Goal: Navigation & Orientation: Find specific page/section

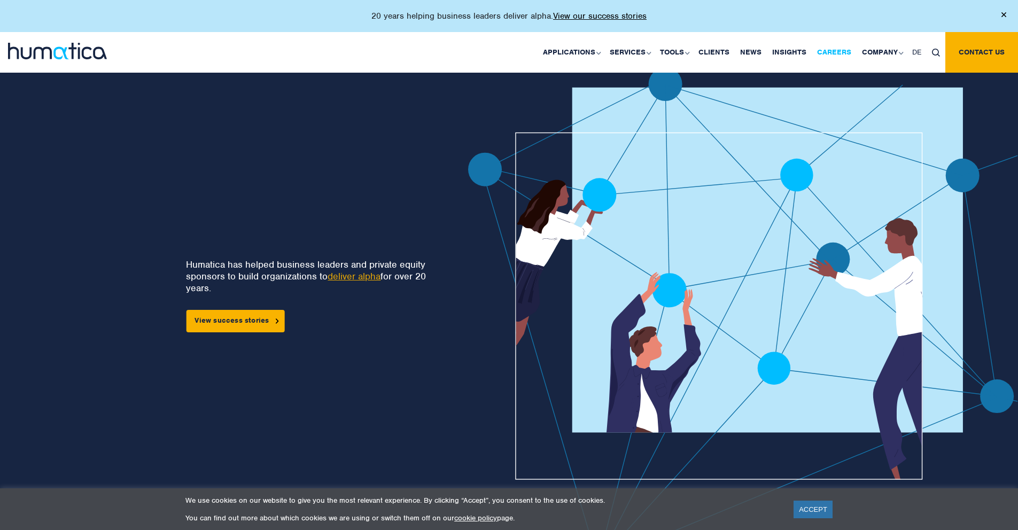
click at [832, 49] on link "Careers" at bounding box center [834, 52] width 45 height 41
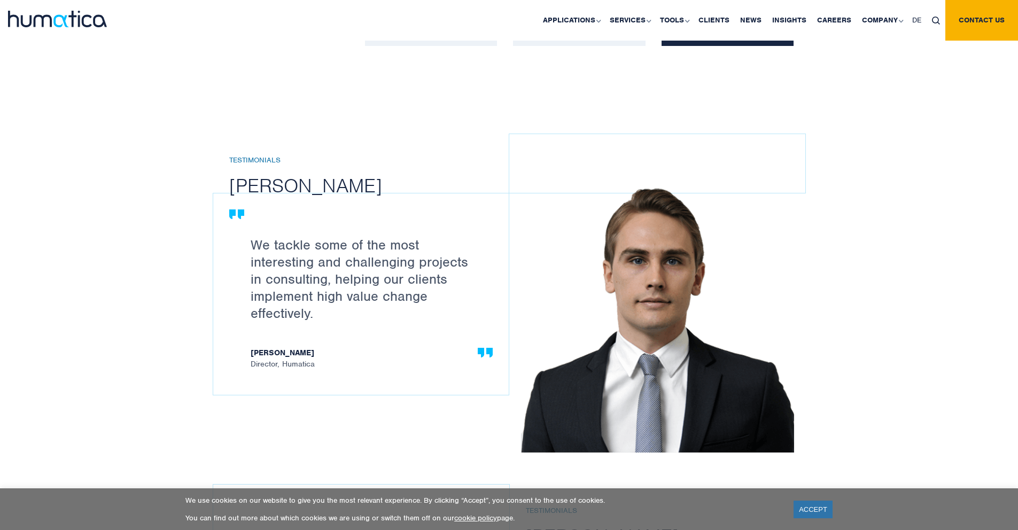
scroll to position [1229, 0]
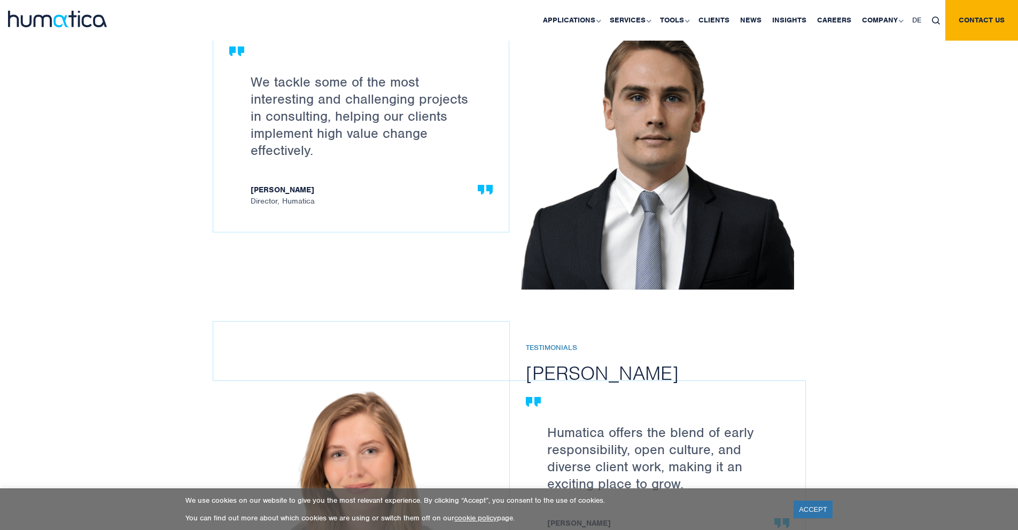
click at [129, 256] on div "Testimonials [PERSON_NAME] We tackle some of the most interesting and challengi…" at bounding box center [509, 279] width 1018 height 706
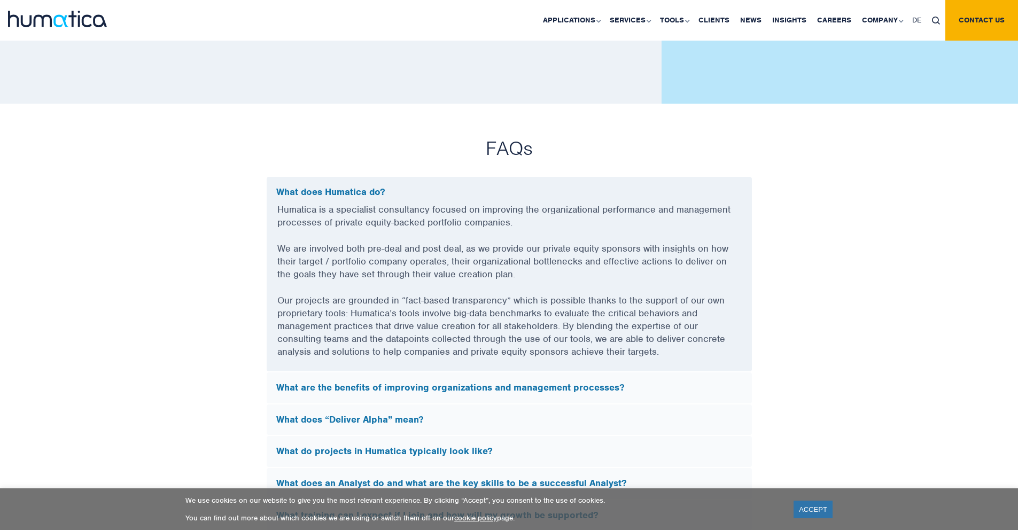
scroll to position [2771, 0]
click at [383, 415] on h5 "What does “Deliver Alpha” mean?" at bounding box center [509, 420] width 466 height 12
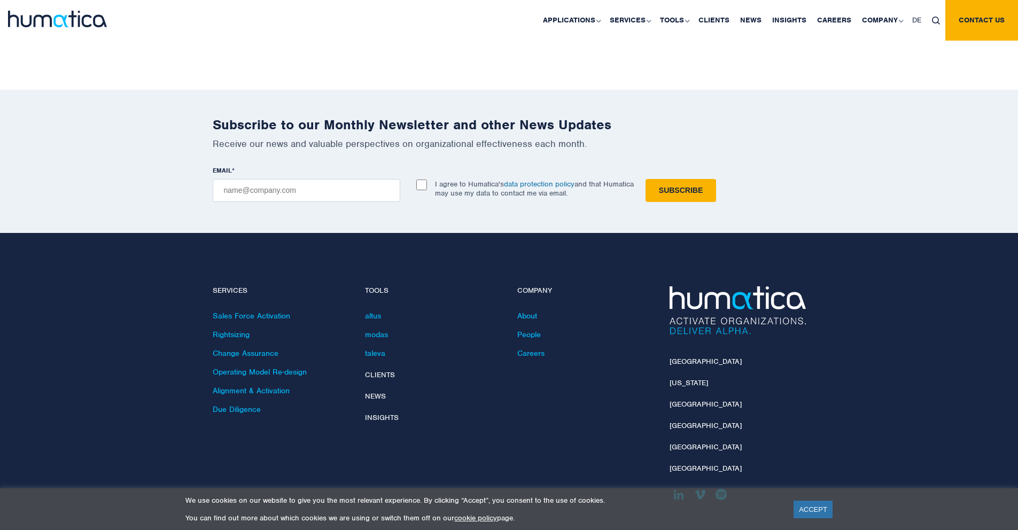
scroll to position [3375, 0]
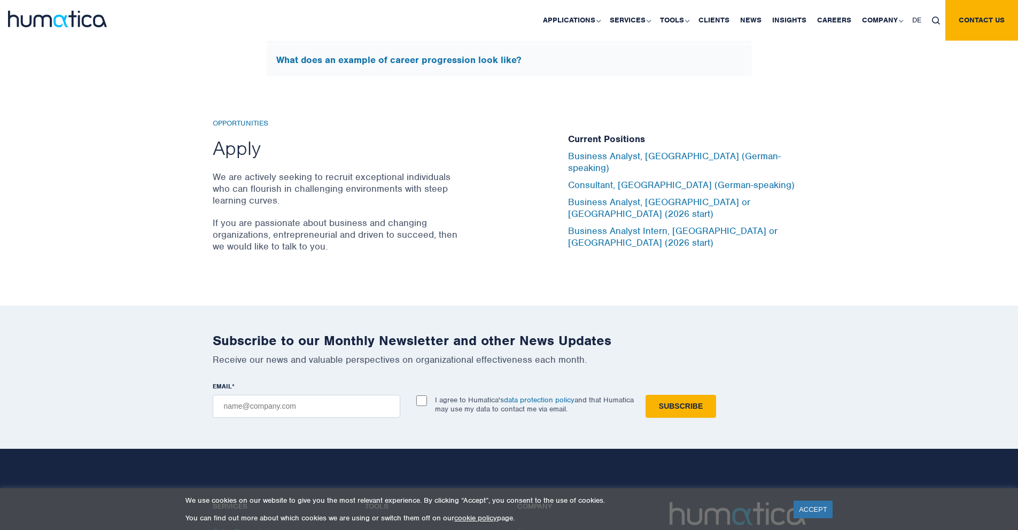
click at [648, 349] on div "Subscribe to our Monthly Newsletter and other News Updates Receive our news and…" at bounding box center [509, 374] width 609 height 85
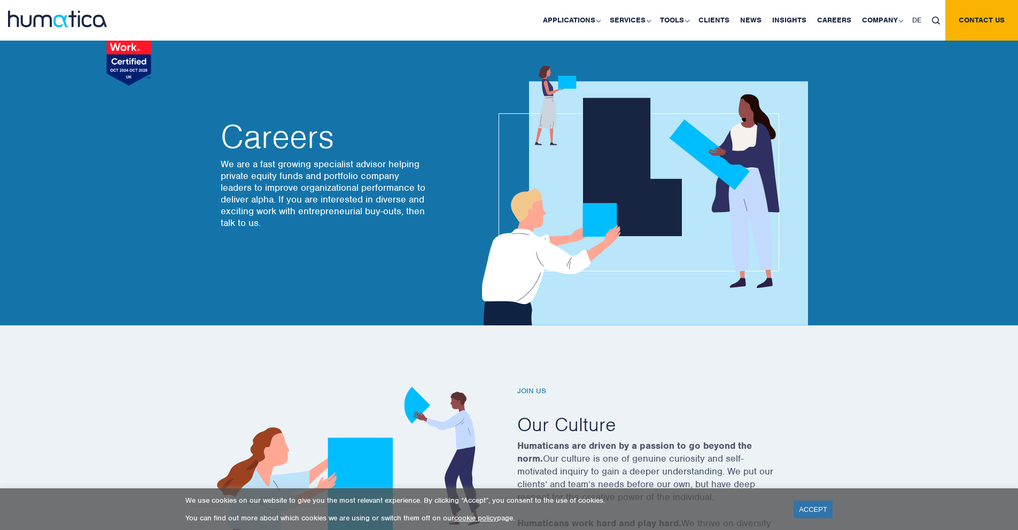
scroll to position [29, 0]
